Goal: Task Accomplishment & Management: Complete application form

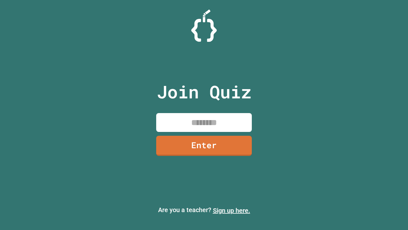
click at [232, 210] on link "Sign up here." at bounding box center [231, 210] width 37 height 8
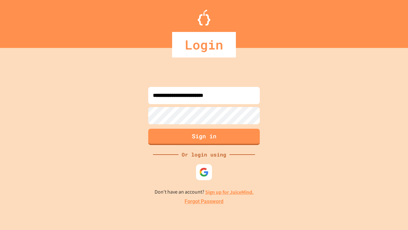
type input "**********"
